Goal: Navigation & Orientation: Understand site structure

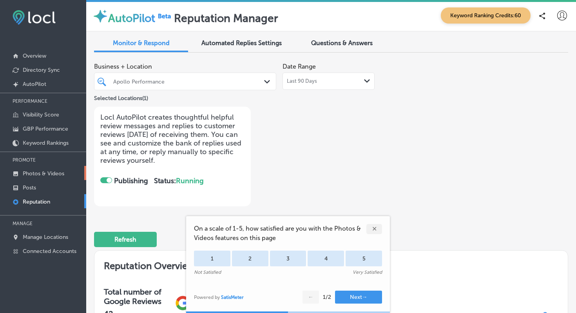
scroll to position [211, 0]
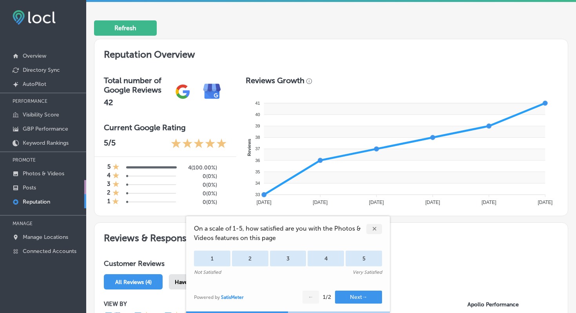
click at [23, 186] on p "Posts" at bounding box center [29, 187] width 13 height 7
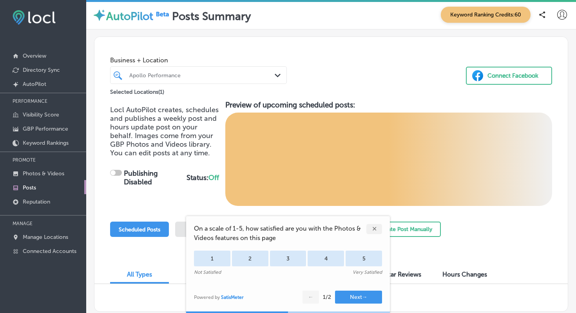
checkbox input "true"
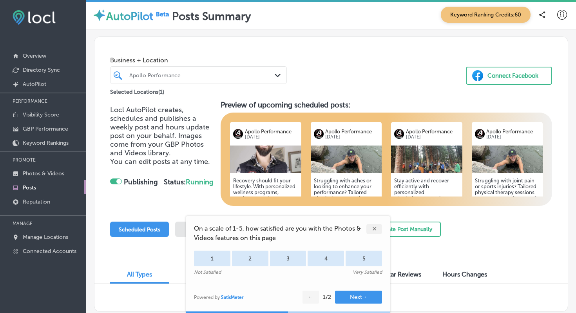
click at [269, 132] on p "Apollo Performance" at bounding box center [271, 132] width 53 height 6
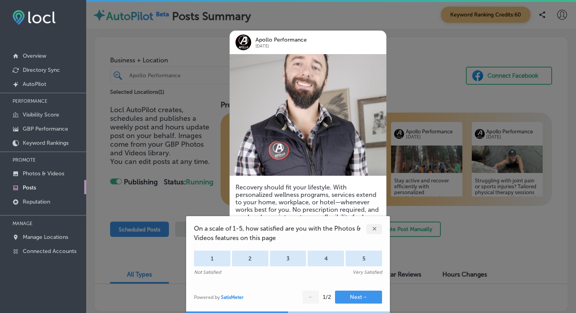
click at [375, 227] on div "✕" at bounding box center [374, 229] width 16 height 10
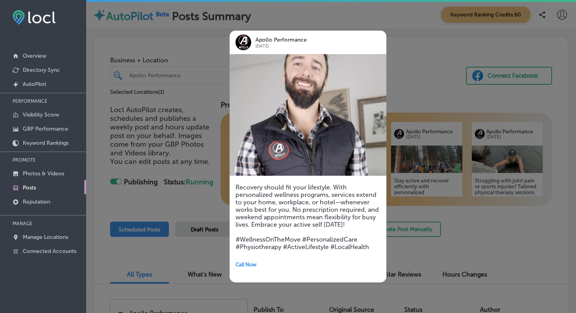
click at [420, 80] on div at bounding box center [288, 156] width 576 height 313
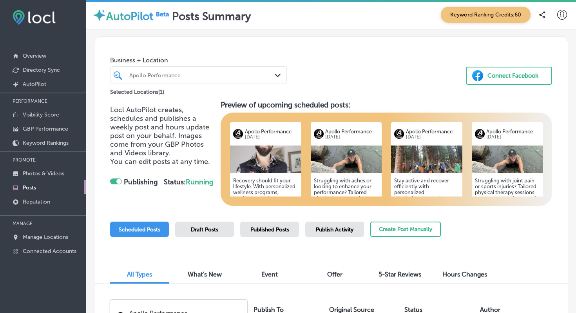
click at [435, 180] on h5 "Stay active and recover efficiently with personalized physiotherapy sessions ta…" at bounding box center [426, 222] width 65 height 88
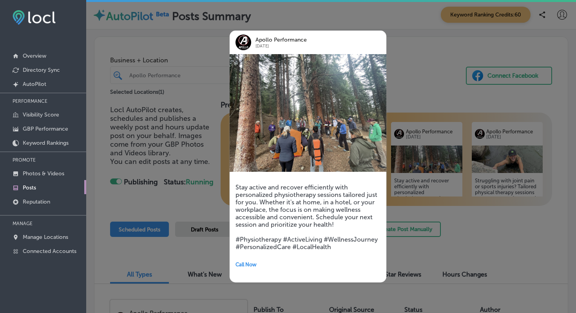
click at [400, 100] on div at bounding box center [288, 156] width 576 height 313
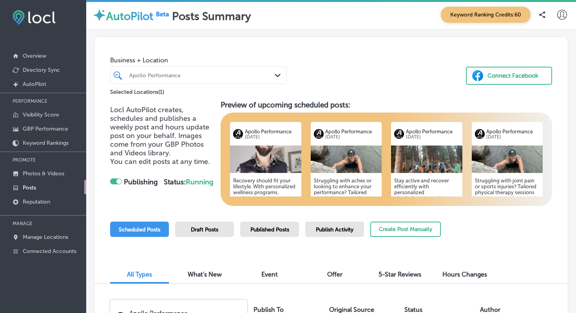
click at [499, 152] on img at bounding box center [507, 158] width 71 height 27
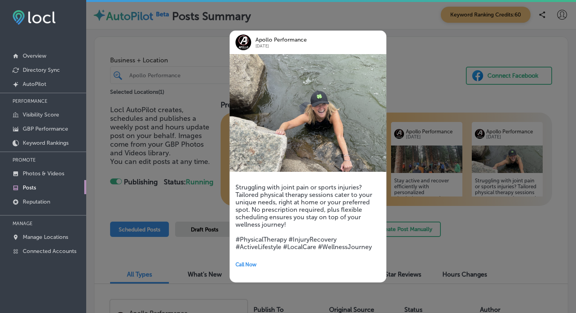
click at [480, 224] on div at bounding box center [288, 156] width 576 height 313
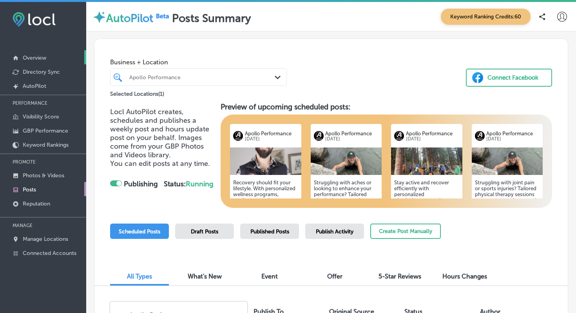
click at [40, 58] on p "Overview" at bounding box center [35, 57] width 24 height 7
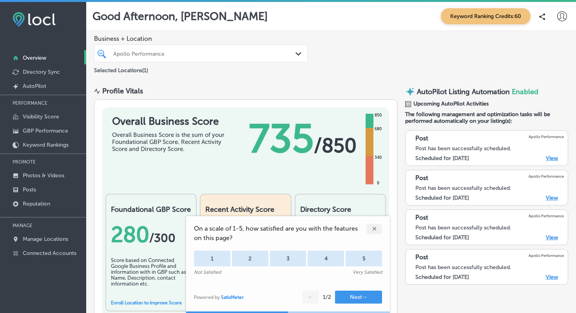
click at [377, 229] on div "✕" at bounding box center [374, 229] width 16 height 10
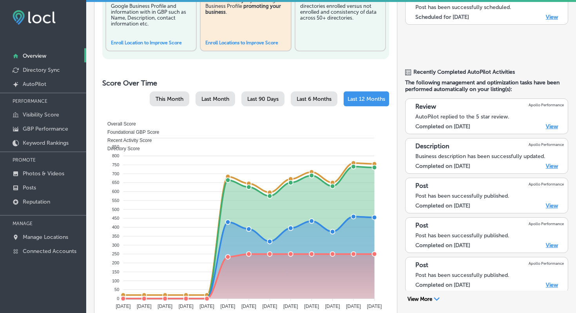
scroll to position [279, 0]
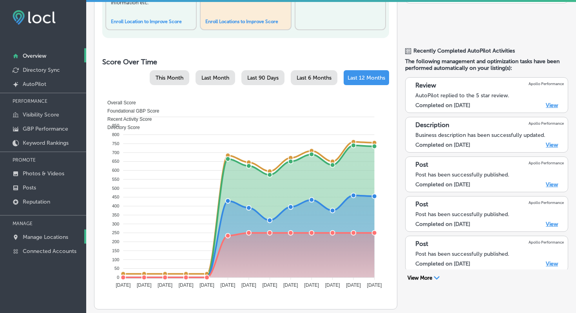
click at [39, 237] on p "Manage Locations" at bounding box center [45, 237] width 45 height 7
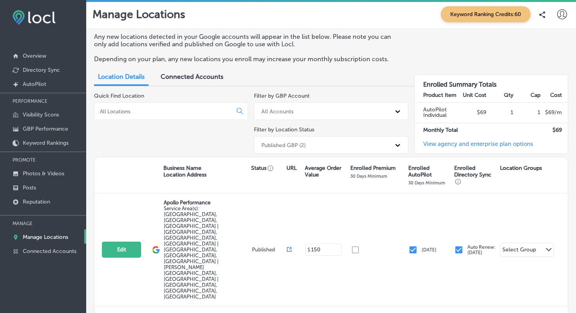
click at [198, 81] on div "Connected Accounts" at bounding box center [192, 77] width 74 height 17
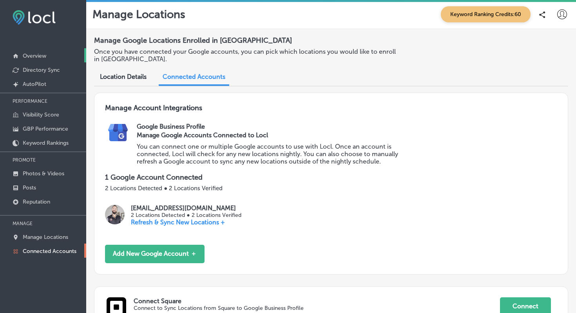
click at [33, 58] on p "Overview" at bounding box center [35, 56] width 24 height 7
